Goal: Check status

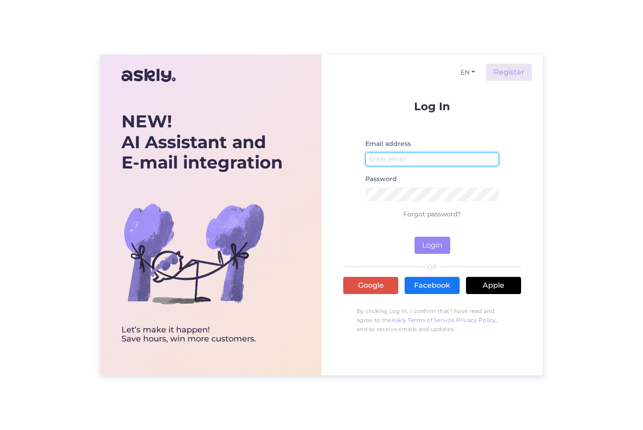
type input "[EMAIL_ADDRESS][DOMAIN_NAME]"
click at [434, 244] on button "Login" at bounding box center [432, 245] width 36 height 17
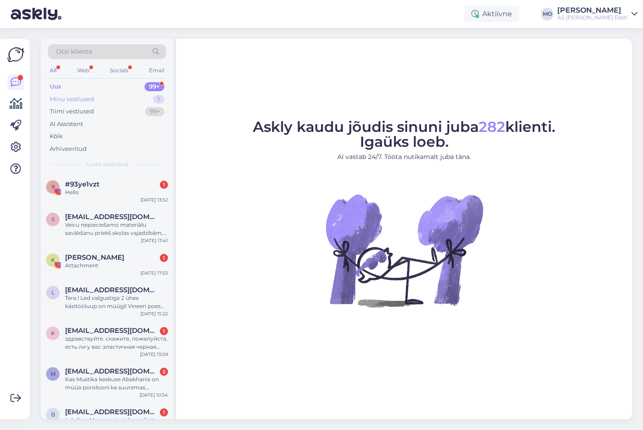
click at [70, 99] on div "Minu vestlused" at bounding box center [72, 99] width 45 height 9
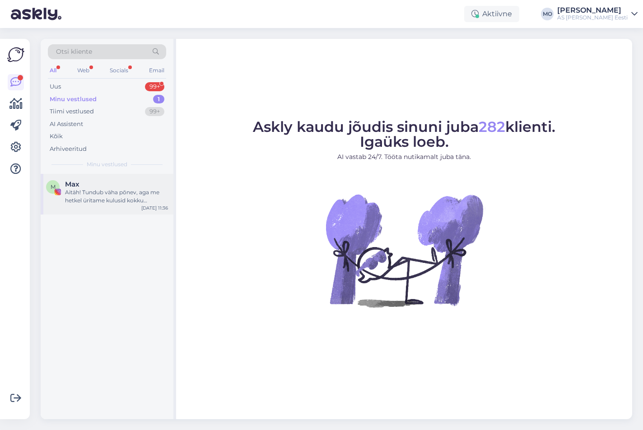
click at [107, 208] on div "M [PERSON_NAME]! Tundub väha põnev, aga me hetkel üritame kulusid kokku [PERSON…" at bounding box center [107, 194] width 133 height 41
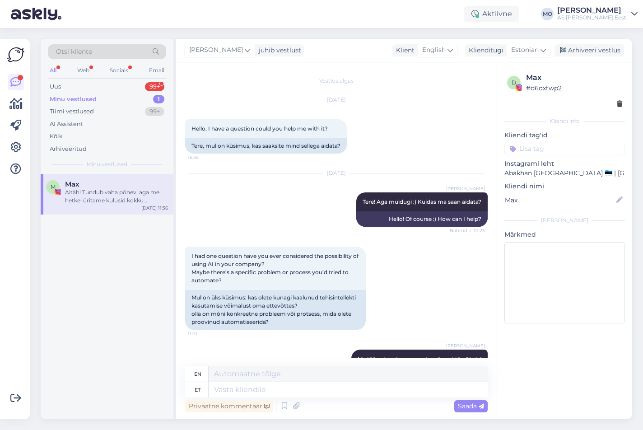
scroll to position [342, 0]
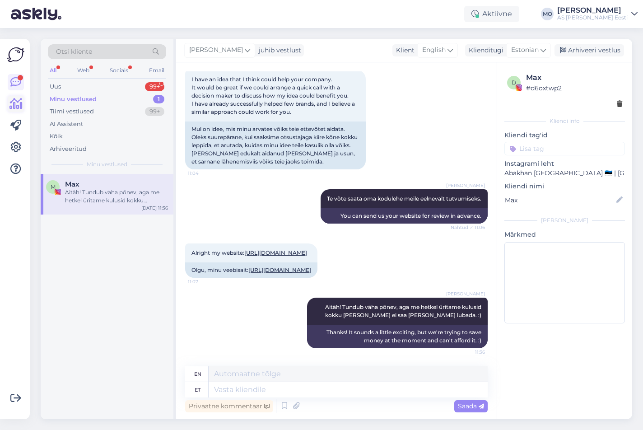
click at [15, 106] on icon at bounding box center [15, 103] width 13 height 11
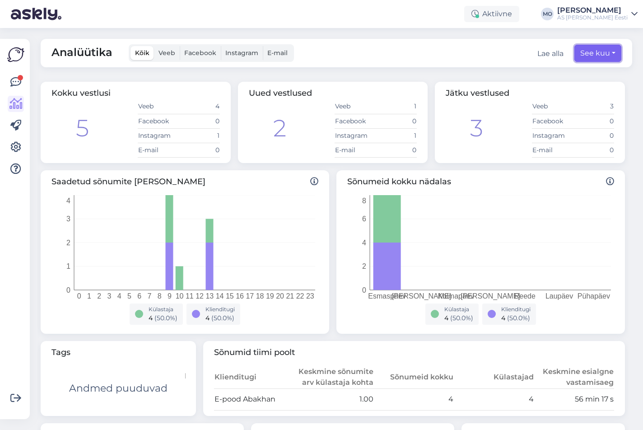
click at [612, 51] on button "See kuu" at bounding box center [597, 53] width 47 height 17
select select "8"
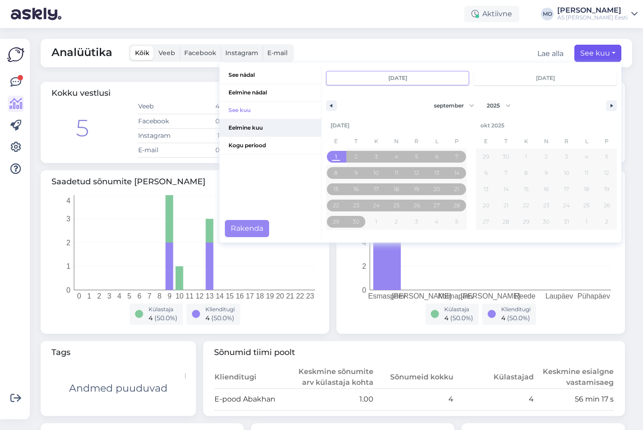
click at [253, 126] on span "Eelmine kuu" at bounding box center [270, 127] width 102 height 17
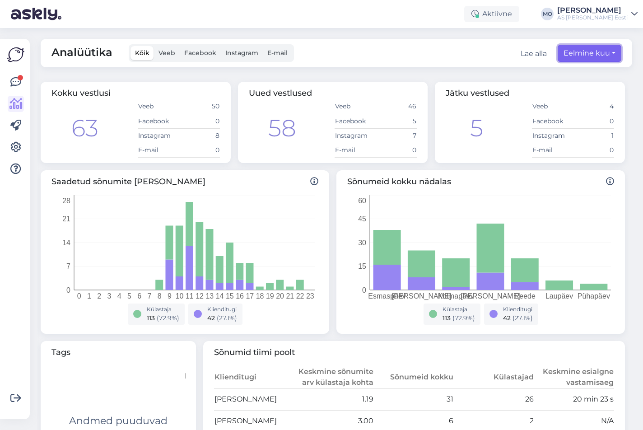
click at [610, 55] on button "Eelmine kuu" at bounding box center [589, 53] width 64 height 17
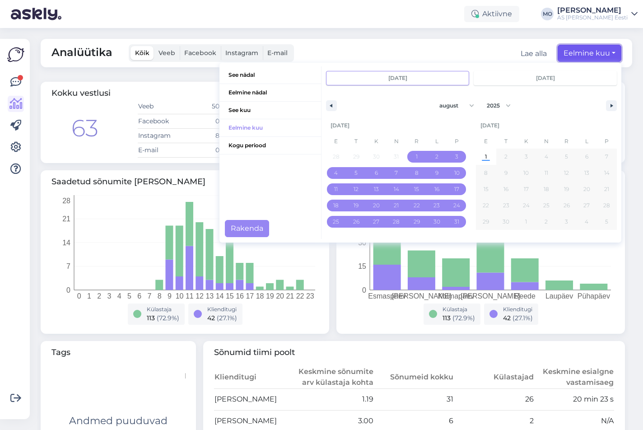
click at [610, 55] on button "Eelmine kuu" at bounding box center [589, 53] width 64 height 17
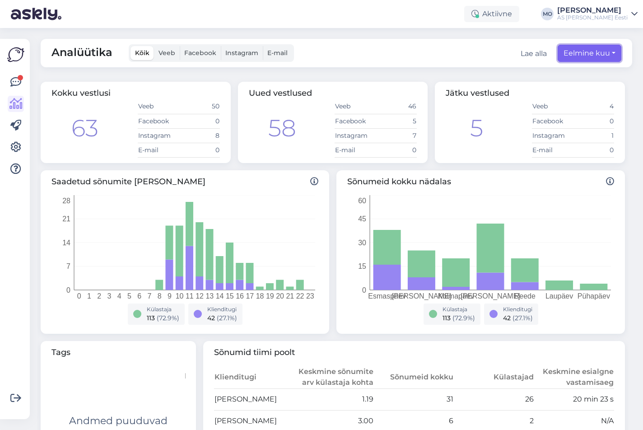
click at [596, 51] on button "Eelmine kuu" at bounding box center [589, 53] width 64 height 17
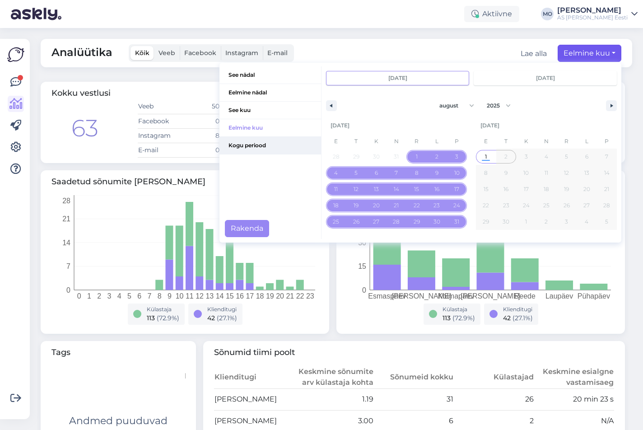
click at [255, 147] on span "Kogu periood" at bounding box center [270, 145] width 102 height 17
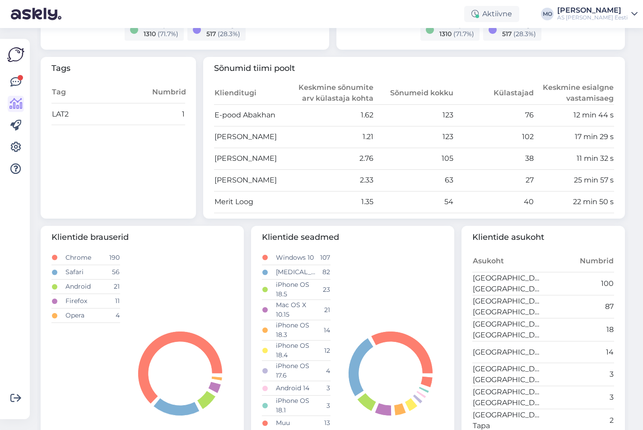
scroll to position [363, 0]
